Goal: Transaction & Acquisition: Subscribe to service/newsletter

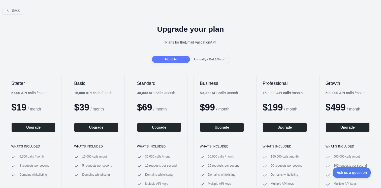
click at [43, 129] on div at bounding box center [190, 94] width 381 height 188
click at [39, 128] on button "Upgrade" at bounding box center [33, 128] width 44 height 10
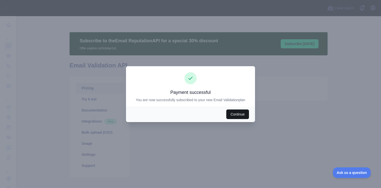
click at [239, 112] on button "Continue" at bounding box center [238, 115] width 23 height 10
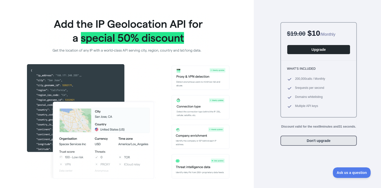
click at [300, 146] on button "Don't upgrade" at bounding box center [319, 141] width 76 height 10
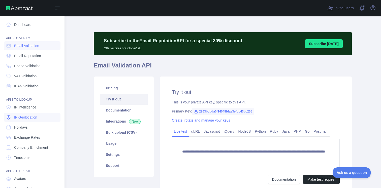
scroll to position [34, 0]
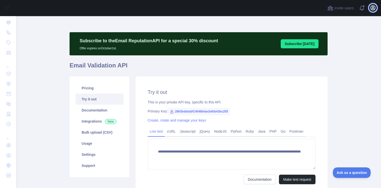
click at [375, 7] on icon "button" at bounding box center [373, 8] width 6 height 6
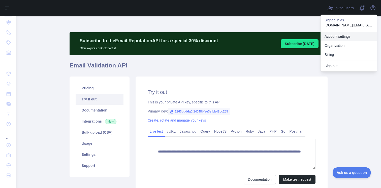
click at [346, 37] on link "Account settings" at bounding box center [349, 36] width 57 height 9
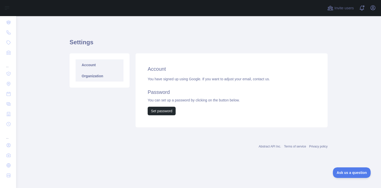
click at [106, 78] on link "Organization" at bounding box center [100, 76] width 48 height 11
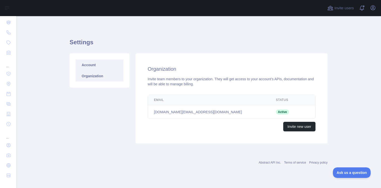
click at [106, 66] on link "Account" at bounding box center [100, 65] width 48 height 11
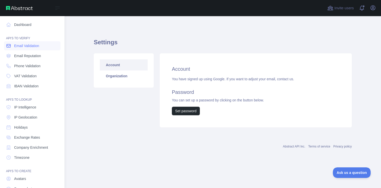
click at [30, 48] on span "Email Validation" at bounding box center [26, 45] width 25 height 5
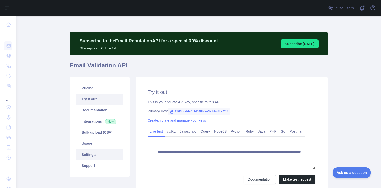
click at [92, 156] on link "Settings" at bounding box center [100, 154] width 48 height 11
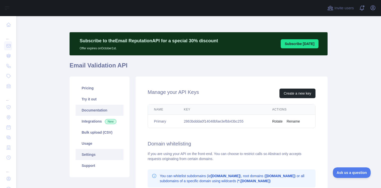
click at [103, 112] on link "Documentation" at bounding box center [100, 110] width 48 height 11
click at [101, 142] on link "Usage" at bounding box center [100, 143] width 48 height 11
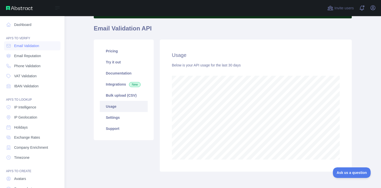
click at [13, 6] on img at bounding box center [19, 8] width 27 height 4
click at [8, 9] on img at bounding box center [19, 8] width 27 height 4
click at [17, 22] on link "Dashboard" at bounding box center [32, 24] width 57 height 9
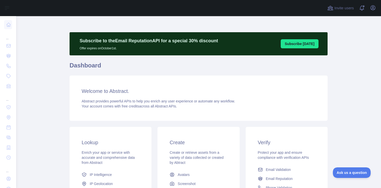
click at [298, 38] on div "Subscribe to the Email Reputation API for a special 30 % discount Offer expires…" at bounding box center [199, 43] width 258 height 23
click at [295, 42] on button "Subscribe [DATE]" at bounding box center [300, 43] width 38 height 9
click at [370, 7] on icon "button" at bounding box center [373, 8] width 6 height 6
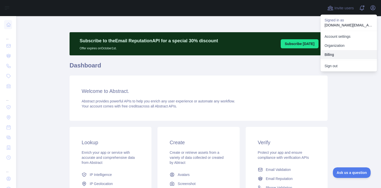
click at [339, 50] on button "Billing" at bounding box center [349, 54] width 57 height 9
